Goal: Information Seeking & Learning: Find specific page/section

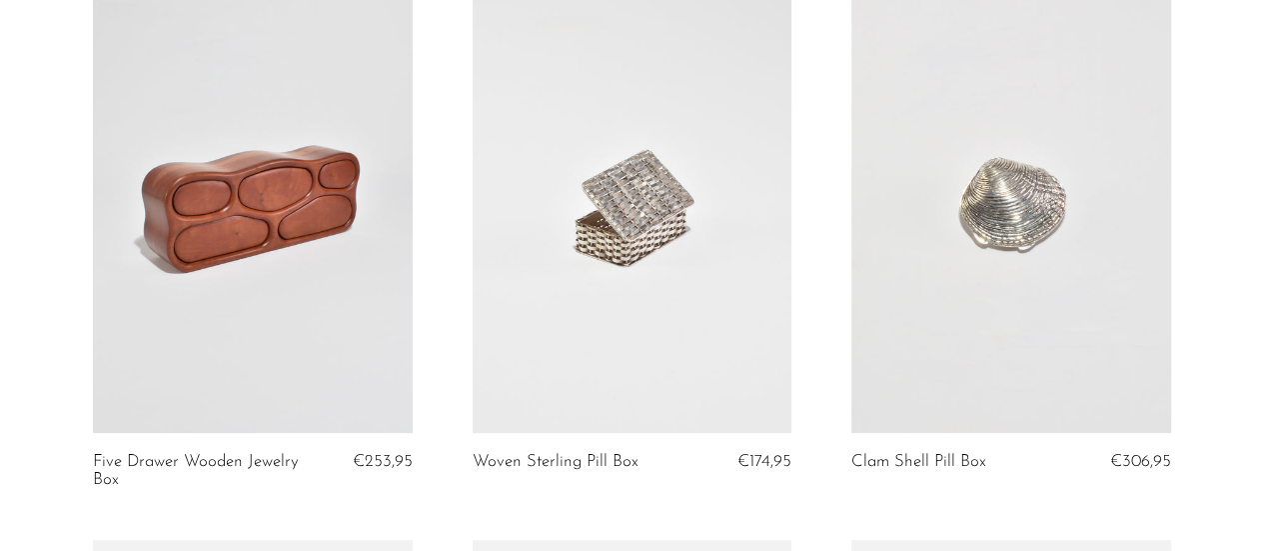
scroll to position [199, 0]
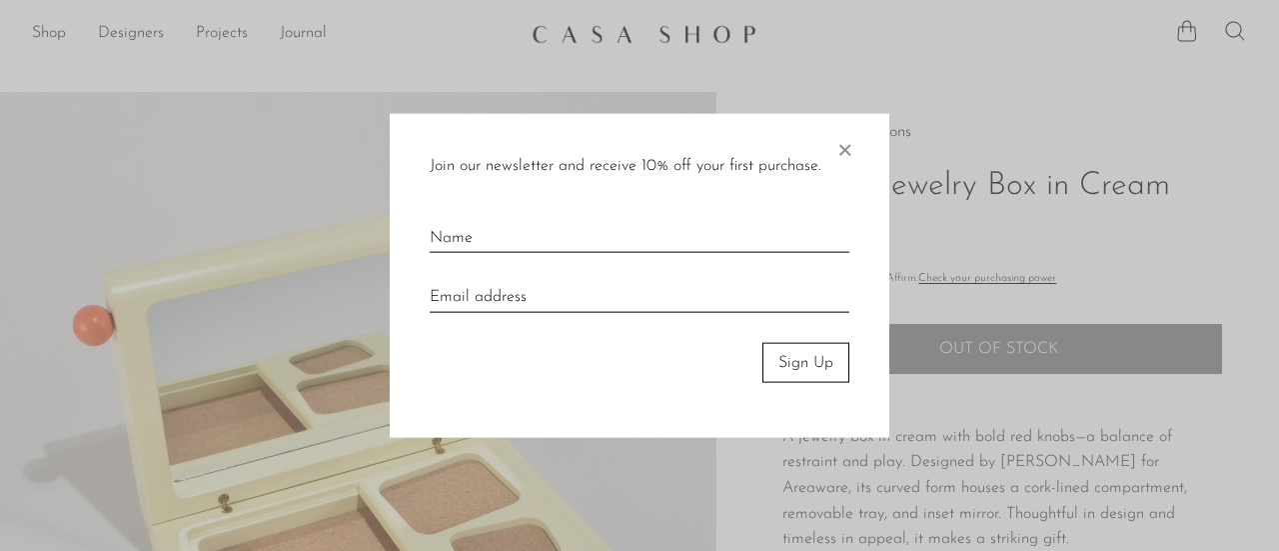
click at [848, 156] on span "×" at bounding box center [844, 145] width 20 height 64
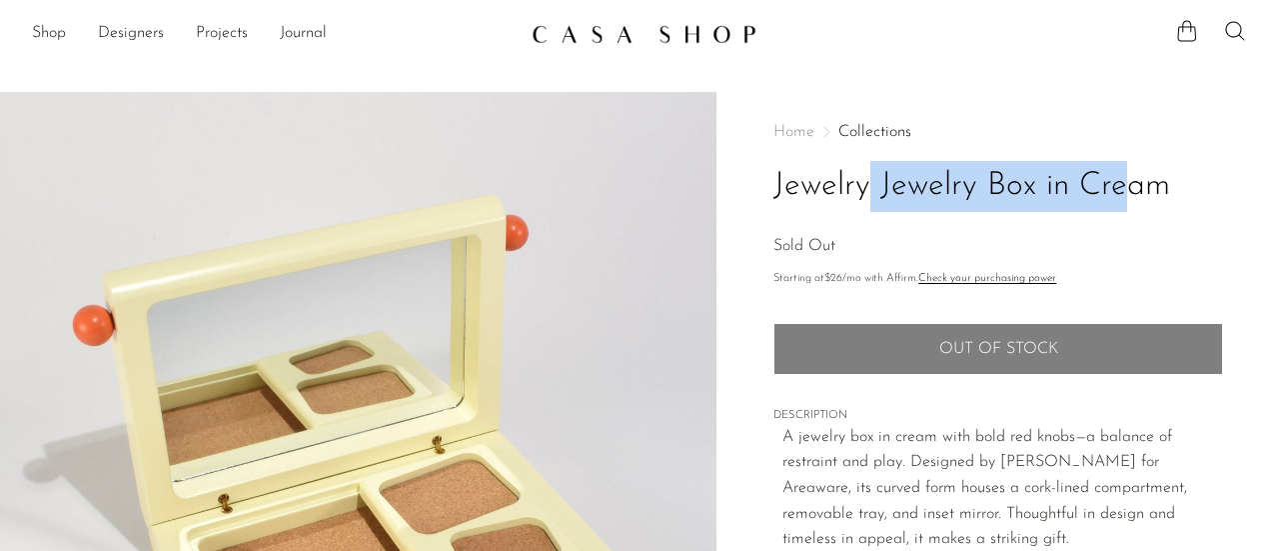
drag, startPoint x: 769, startPoint y: 185, endPoint x: 1033, endPoint y: 188, distance: 263.8
click at [1033, 188] on div "Home Collections Jewelry Jewelry Box in Cream Sold Out Starting at $26 /mo with…" at bounding box center [997, 562] width 562 height 941
copy h1 "Jewelry Jewelry Box"
click at [1229, 28] on icon at bounding box center [1235, 31] width 24 height 24
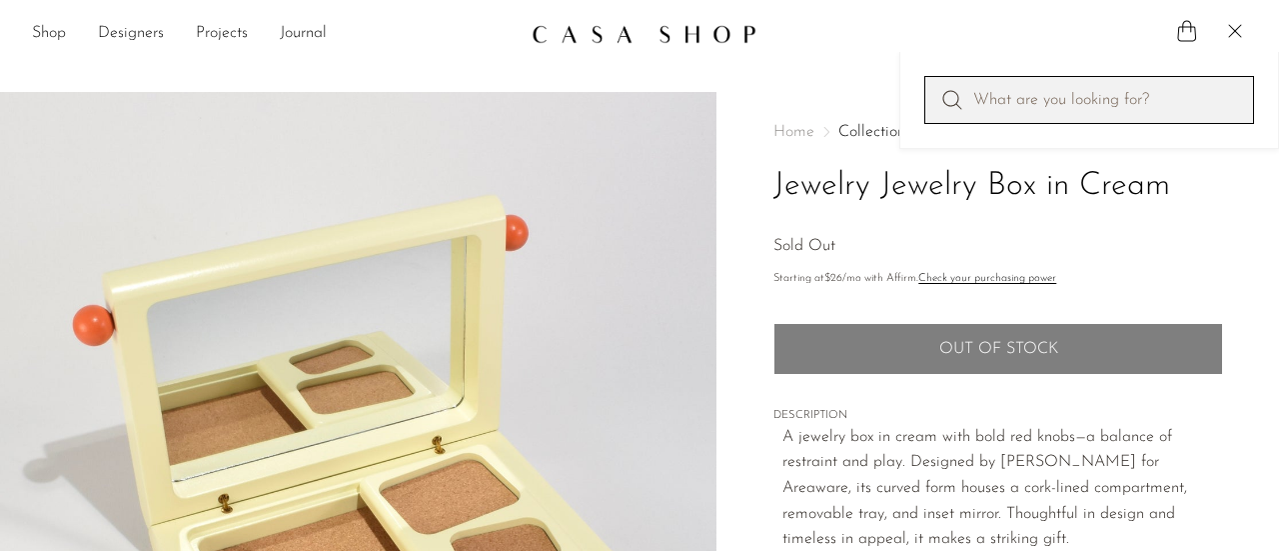
paste input "Jewelry Jewelry Box"
type input "Jewelry Jewelry Box"
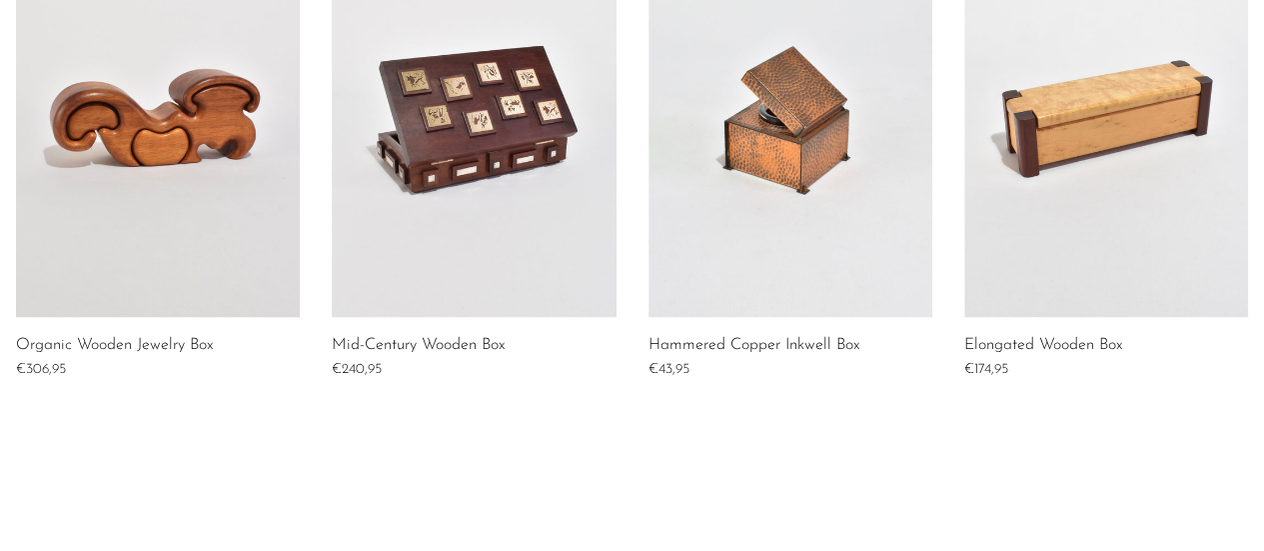
scroll to position [1514, 0]
